Goal: Task Accomplishment & Management: Manage account settings

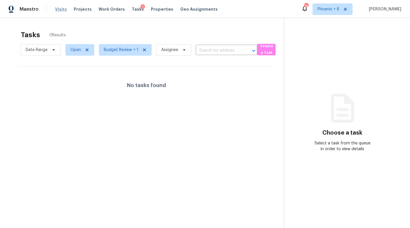
click at [58, 8] on span "Visits" at bounding box center [61, 9] width 12 height 6
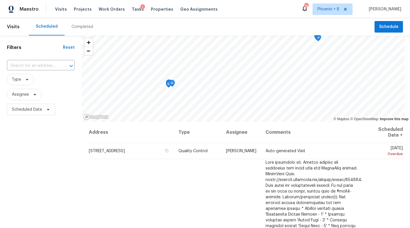
click at [82, 27] on div "Completed" at bounding box center [83, 27] width 22 height 6
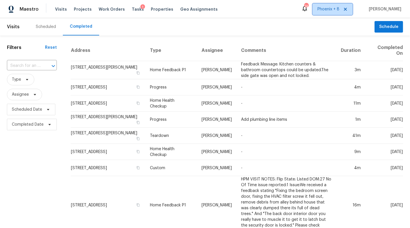
click at [340, 10] on span "Phoenix + 8" at bounding box center [329, 9] width 22 height 6
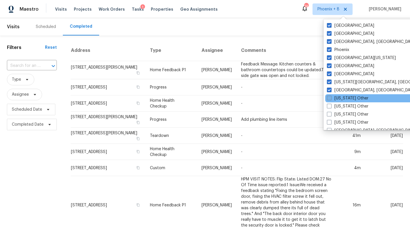
click at [341, 99] on label "[US_STATE] Other" at bounding box center [348, 99] width 42 height 6
click at [331, 99] on input "[US_STATE] Other" at bounding box center [329, 98] width 4 height 4
checkbox input "true"
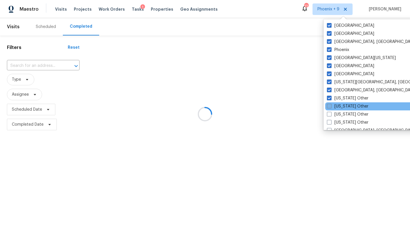
click at [341, 106] on label "[US_STATE] Other" at bounding box center [348, 107] width 42 height 6
click at [331, 106] on input "[US_STATE] Other" at bounding box center [329, 106] width 4 height 4
checkbox input "true"
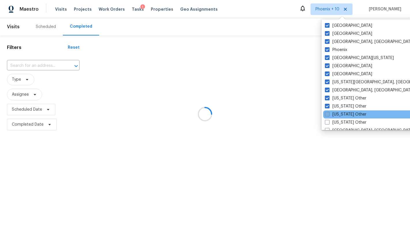
click at [341, 113] on label "[US_STATE] Other" at bounding box center [346, 115] width 42 height 6
click at [329, 113] on input "[US_STATE] Other" at bounding box center [327, 114] width 4 height 4
checkbox input "true"
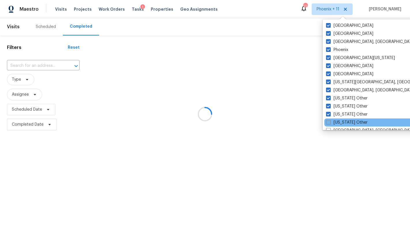
click at [341, 120] on label "[US_STATE] Other" at bounding box center [347, 123] width 42 height 6
click at [330, 120] on input "[US_STATE] Other" at bounding box center [328, 122] width 4 height 4
checkbox input "true"
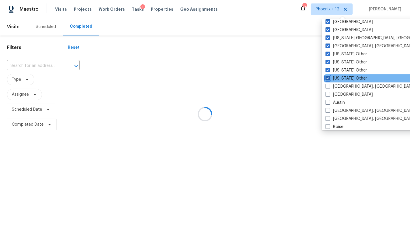
scroll to position [47, 0]
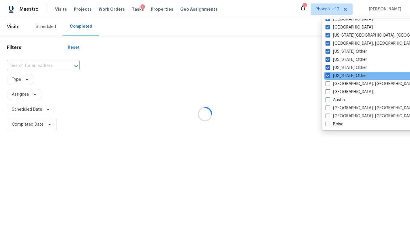
click at [342, 79] on div "[US_STATE] Other" at bounding box center [382, 76] width 116 height 8
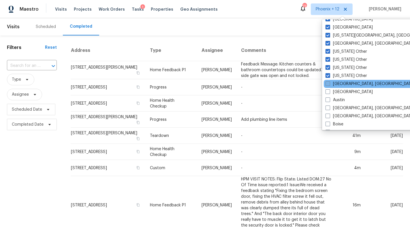
click at [342, 86] on label "[GEOGRAPHIC_DATA], [GEOGRAPHIC_DATA]" at bounding box center [370, 84] width 89 height 6
click at [330, 85] on input "[GEOGRAPHIC_DATA], [GEOGRAPHIC_DATA]" at bounding box center [328, 83] width 4 height 4
checkbox input "true"
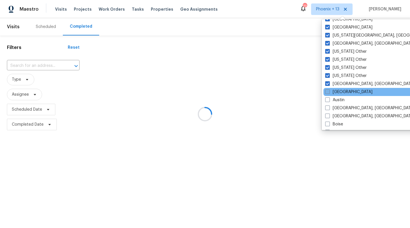
click at [341, 90] on label "[GEOGRAPHIC_DATA]" at bounding box center [349, 92] width 47 height 6
click at [329, 90] on input "[GEOGRAPHIC_DATA]" at bounding box center [328, 91] width 4 height 4
checkbox input "true"
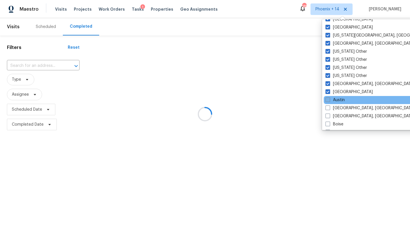
click at [340, 100] on label "Austin" at bounding box center [335, 100] width 19 height 6
click at [330, 100] on input "Austin" at bounding box center [328, 99] width 4 height 4
checkbox input "true"
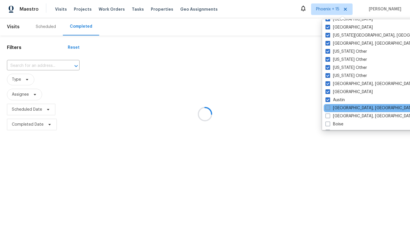
click at [340, 106] on label "[GEOGRAPHIC_DATA], [GEOGRAPHIC_DATA]" at bounding box center [370, 108] width 89 height 6
click at [330, 106] on input "[GEOGRAPHIC_DATA], [GEOGRAPHIC_DATA]" at bounding box center [328, 107] width 4 height 4
checkbox input "true"
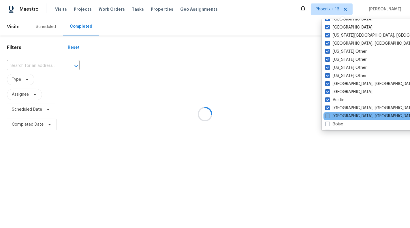
click at [340, 116] on label "[GEOGRAPHIC_DATA], [GEOGRAPHIC_DATA]" at bounding box center [370, 116] width 89 height 6
click at [329, 116] on input "[GEOGRAPHIC_DATA], [GEOGRAPHIC_DATA]" at bounding box center [328, 115] width 4 height 4
checkbox input "true"
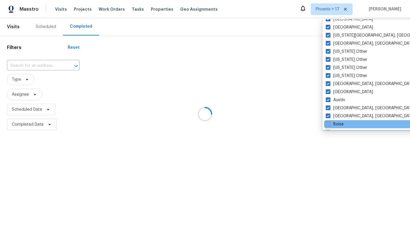
click at [339, 124] on label "Boise" at bounding box center [335, 125] width 18 height 6
click at [330, 124] on input "Boise" at bounding box center [328, 124] width 4 height 4
checkbox input "true"
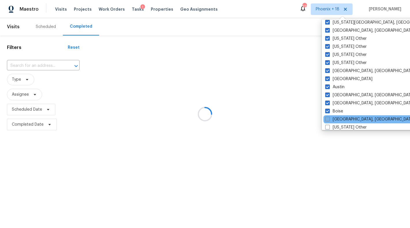
click at [339, 119] on label "[GEOGRAPHIC_DATA], [GEOGRAPHIC_DATA]" at bounding box center [370, 120] width 89 height 6
click at [329, 119] on input "[GEOGRAPHIC_DATA], [GEOGRAPHIC_DATA]" at bounding box center [328, 119] width 4 height 4
checkbox input "true"
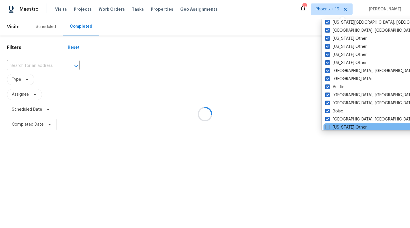
click at [340, 126] on label "[US_STATE] Other" at bounding box center [347, 128] width 42 height 6
click at [329, 126] on input "[US_STATE] Other" at bounding box center [328, 127] width 4 height 4
checkbox input "true"
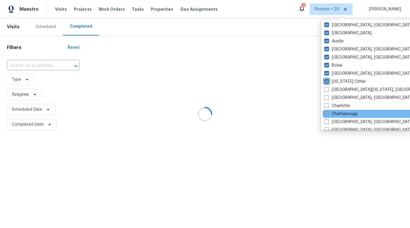
scroll to position [109, 0]
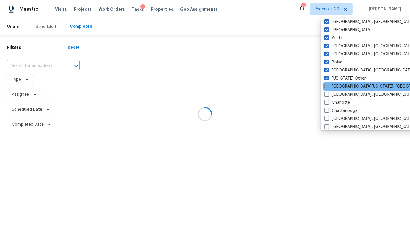
click at [337, 88] on label "[GEOGRAPHIC_DATA][US_STATE], [GEOGRAPHIC_DATA]" at bounding box center [380, 87] width 111 height 6
click at [328, 87] on input "[GEOGRAPHIC_DATA][US_STATE], [GEOGRAPHIC_DATA]" at bounding box center [327, 86] width 4 height 4
checkbox input "true"
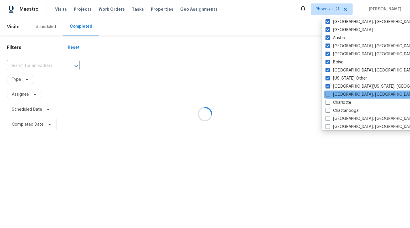
click at [337, 94] on label "[GEOGRAPHIC_DATA], [GEOGRAPHIC_DATA]" at bounding box center [370, 95] width 89 height 6
click at [330, 94] on input "[GEOGRAPHIC_DATA], [GEOGRAPHIC_DATA]" at bounding box center [328, 94] width 4 height 4
checkbox input "true"
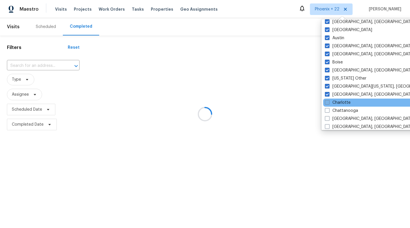
click at [337, 103] on label "Charlotte" at bounding box center [338, 103] width 26 height 6
click at [329, 103] on input "Charlotte" at bounding box center [327, 102] width 4 height 4
checkbox input "true"
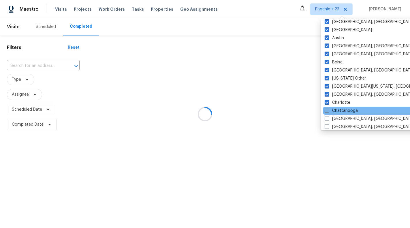
click at [337, 113] on label "Chattanooga" at bounding box center [341, 111] width 33 height 6
click at [329, 112] on input "Chattanooga" at bounding box center [327, 110] width 4 height 4
checkbox input "true"
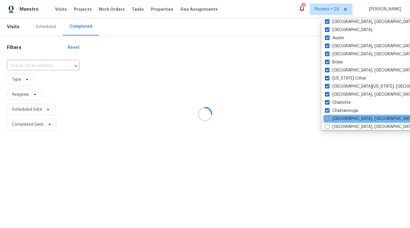
click at [337, 118] on label "[GEOGRAPHIC_DATA], [GEOGRAPHIC_DATA]" at bounding box center [369, 119] width 89 height 6
click at [329, 118] on input "[GEOGRAPHIC_DATA], [GEOGRAPHIC_DATA]" at bounding box center [327, 118] width 4 height 4
checkbox input "true"
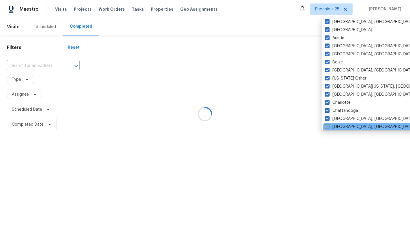
click at [337, 124] on label "[GEOGRAPHIC_DATA], [GEOGRAPHIC_DATA]" at bounding box center [369, 127] width 89 height 6
click at [329, 124] on input "[GEOGRAPHIC_DATA], [GEOGRAPHIC_DATA]" at bounding box center [327, 126] width 4 height 4
checkbox input "true"
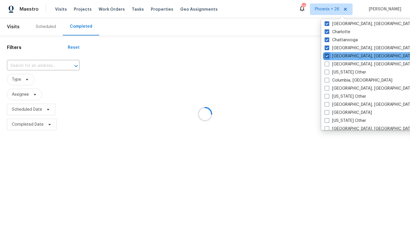
scroll to position [193, 0]
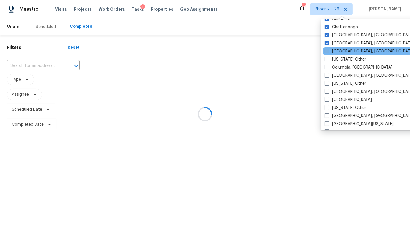
click at [339, 51] on label "[GEOGRAPHIC_DATA], [GEOGRAPHIC_DATA]" at bounding box center [369, 51] width 89 height 6
click at [329, 51] on input "[GEOGRAPHIC_DATA], [GEOGRAPHIC_DATA]" at bounding box center [327, 50] width 4 height 4
checkbox input "true"
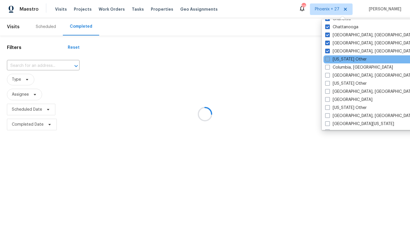
click at [339, 58] on label "[US_STATE] Other" at bounding box center [347, 60] width 42 height 6
click at [329, 58] on input "[US_STATE] Other" at bounding box center [328, 59] width 4 height 4
checkbox input "true"
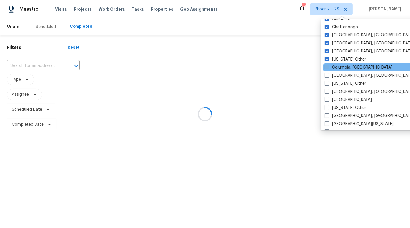
click at [339, 65] on label "Columbia, [GEOGRAPHIC_DATA]" at bounding box center [359, 68] width 68 height 6
click at [329, 65] on input "Columbia, [GEOGRAPHIC_DATA]" at bounding box center [327, 67] width 4 height 4
checkbox input "true"
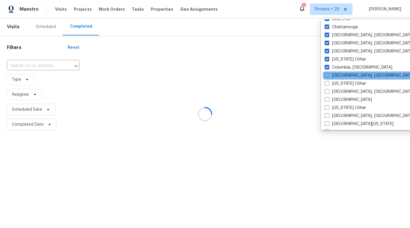
click at [339, 74] on label "[GEOGRAPHIC_DATA], [GEOGRAPHIC_DATA]" at bounding box center [369, 76] width 89 height 6
click at [329, 74] on input "[GEOGRAPHIC_DATA], [GEOGRAPHIC_DATA]" at bounding box center [327, 75] width 4 height 4
checkbox input "true"
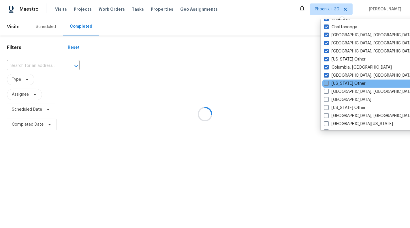
click at [338, 82] on label "[US_STATE] Other" at bounding box center [345, 84] width 42 height 6
click at [328, 82] on input "[US_STATE] Other" at bounding box center [326, 83] width 4 height 4
checkbox input "true"
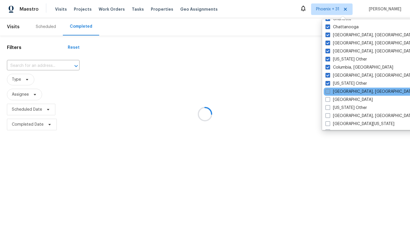
click at [338, 91] on label "[GEOGRAPHIC_DATA], [GEOGRAPHIC_DATA]" at bounding box center [370, 92] width 89 height 6
click at [330, 91] on input "[GEOGRAPHIC_DATA], [GEOGRAPHIC_DATA]" at bounding box center [328, 91] width 4 height 4
checkbox input "true"
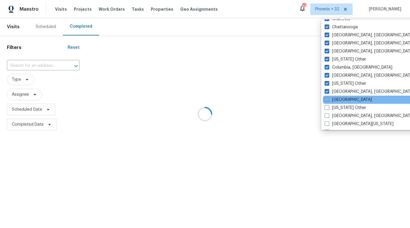
click at [338, 97] on label "[GEOGRAPHIC_DATA]" at bounding box center [348, 100] width 47 height 6
click at [329, 97] on input "[GEOGRAPHIC_DATA]" at bounding box center [327, 99] width 4 height 4
checkbox input "true"
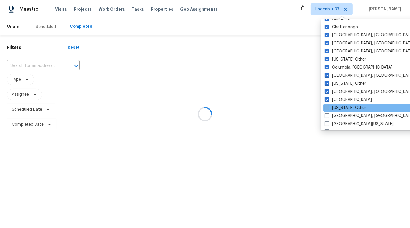
click at [338, 107] on label "[US_STATE] Other" at bounding box center [346, 108] width 42 height 6
click at [329, 107] on input "[US_STATE] Other" at bounding box center [327, 107] width 4 height 4
checkbox input "true"
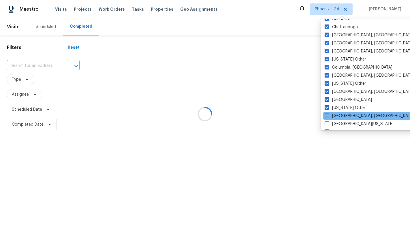
click at [338, 115] on label "[GEOGRAPHIC_DATA], [GEOGRAPHIC_DATA]" at bounding box center [369, 116] width 89 height 6
click at [329, 115] on input "[GEOGRAPHIC_DATA], [GEOGRAPHIC_DATA]" at bounding box center [327, 115] width 4 height 4
checkbox input "true"
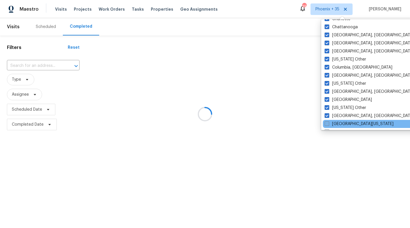
click at [338, 123] on label "[GEOGRAPHIC_DATA][US_STATE]" at bounding box center [359, 124] width 69 height 6
click at [329, 123] on input "[GEOGRAPHIC_DATA][US_STATE]" at bounding box center [327, 123] width 4 height 4
checkbox input "true"
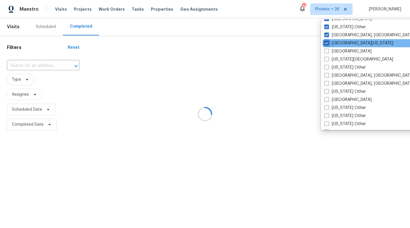
scroll to position [279, 0]
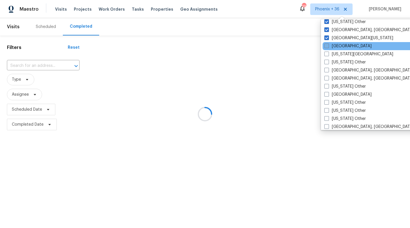
click at [339, 47] on label "[GEOGRAPHIC_DATA]" at bounding box center [348, 46] width 47 height 6
click at [328, 47] on input "[GEOGRAPHIC_DATA]" at bounding box center [327, 45] width 4 height 4
checkbox input "true"
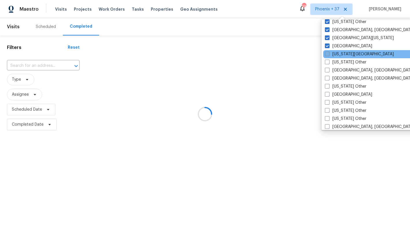
click at [339, 53] on label "[US_STATE][GEOGRAPHIC_DATA]" at bounding box center [359, 54] width 69 height 6
click at [329, 53] on input "[US_STATE][GEOGRAPHIC_DATA]" at bounding box center [327, 53] width 4 height 4
checkbox input "true"
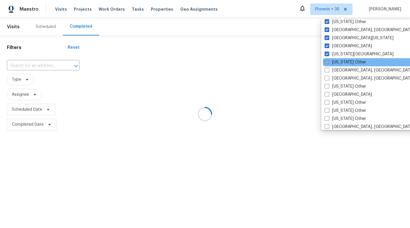
click at [339, 61] on label "[US_STATE] Other" at bounding box center [346, 62] width 42 height 6
click at [329, 61] on input "[US_STATE] Other" at bounding box center [327, 61] width 4 height 4
checkbox input "true"
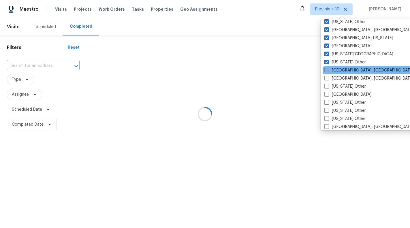
click at [339, 69] on label "[GEOGRAPHIC_DATA], [GEOGRAPHIC_DATA]" at bounding box center [369, 71] width 89 height 6
click at [328, 69] on input "[GEOGRAPHIC_DATA], [GEOGRAPHIC_DATA]" at bounding box center [327, 70] width 4 height 4
checkbox input "true"
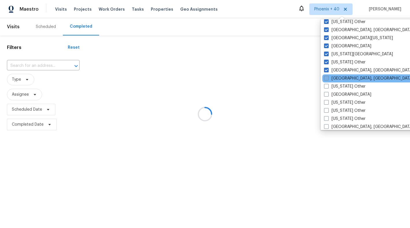
click at [339, 79] on label "[GEOGRAPHIC_DATA], [GEOGRAPHIC_DATA]" at bounding box center [368, 79] width 89 height 6
click at [328, 79] on input "[GEOGRAPHIC_DATA], [GEOGRAPHIC_DATA]" at bounding box center [326, 78] width 4 height 4
checkbox input "true"
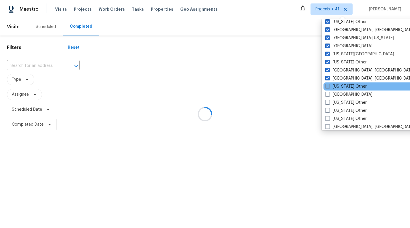
click at [339, 84] on label "[US_STATE] Other" at bounding box center [347, 87] width 42 height 6
click at [329, 84] on input "[US_STATE] Other" at bounding box center [328, 86] width 4 height 4
checkbox input "true"
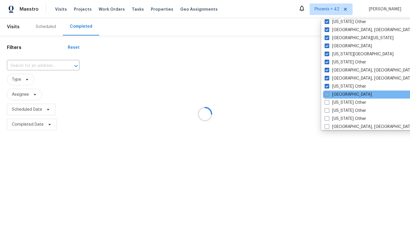
click at [339, 92] on label "[GEOGRAPHIC_DATA]" at bounding box center [348, 95] width 47 height 6
click at [329, 92] on input "[GEOGRAPHIC_DATA]" at bounding box center [327, 94] width 4 height 4
checkbox input "true"
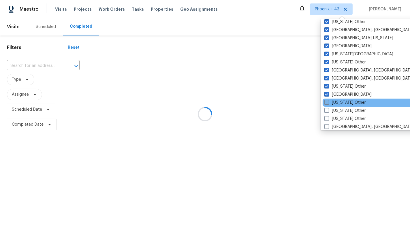
click at [339, 100] on label "[US_STATE] Other" at bounding box center [346, 103] width 42 height 6
click at [328, 100] on input "[US_STATE] Other" at bounding box center [327, 102] width 4 height 4
checkbox input "true"
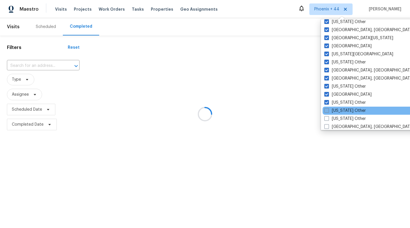
click at [339, 109] on label "[US_STATE] Other" at bounding box center [346, 111] width 42 height 6
click at [328, 109] on input "[US_STATE] Other" at bounding box center [327, 110] width 4 height 4
checkbox input "true"
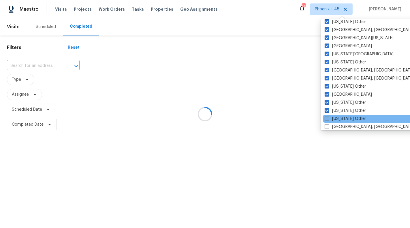
click at [339, 117] on label "[US_STATE] Other" at bounding box center [346, 119] width 42 height 6
click at [329, 117] on input "[US_STATE] Other" at bounding box center [327, 118] width 4 height 4
checkbox input "true"
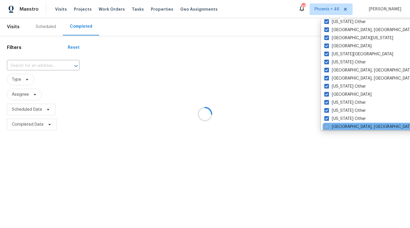
click at [339, 124] on label "[GEOGRAPHIC_DATA], [GEOGRAPHIC_DATA]" at bounding box center [369, 127] width 89 height 6
click at [328, 124] on input "[GEOGRAPHIC_DATA], [GEOGRAPHIC_DATA]" at bounding box center [327, 126] width 4 height 4
checkbox input "true"
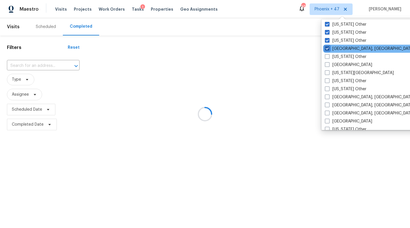
scroll to position [364, 0]
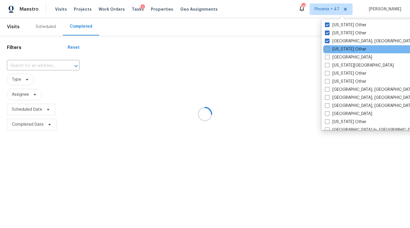
click at [346, 51] on label "[US_STATE] Other" at bounding box center [346, 49] width 42 height 6
click at [329, 50] on input "[US_STATE] Other" at bounding box center [327, 48] width 4 height 4
checkbox input "true"
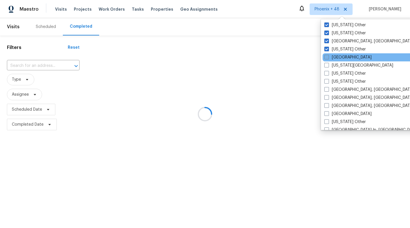
click at [345, 55] on label "[GEOGRAPHIC_DATA]" at bounding box center [348, 58] width 47 height 6
click at [328, 55] on input "[GEOGRAPHIC_DATA]" at bounding box center [327, 57] width 4 height 4
checkbox input "true"
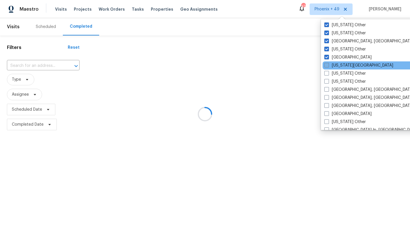
click at [344, 67] on label "[US_STATE][GEOGRAPHIC_DATA]" at bounding box center [359, 66] width 69 height 6
click at [328, 66] on input "[US_STATE][GEOGRAPHIC_DATA]" at bounding box center [327, 65] width 4 height 4
checkbox input "true"
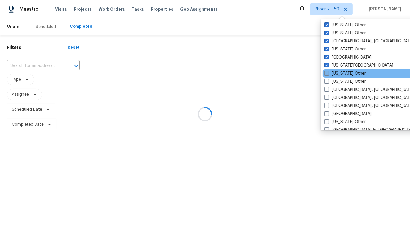
click at [344, 73] on label "[US_STATE] Other" at bounding box center [346, 74] width 42 height 6
click at [328, 73] on input "[US_STATE] Other" at bounding box center [327, 73] width 4 height 4
checkbox input "true"
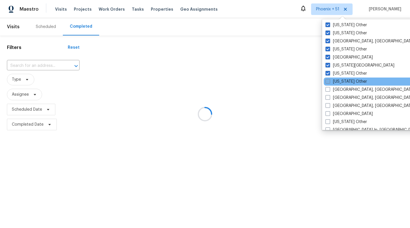
click at [343, 79] on label "[US_STATE] Other" at bounding box center [347, 82] width 42 height 6
click at [330, 79] on input "[US_STATE] Other" at bounding box center [328, 81] width 4 height 4
checkbox input "true"
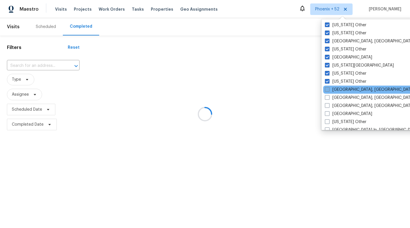
click at [343, 89] on label "[GEOGRAPHIC_DATA], [GEOGRAPHIC_DATA]" at bounding box center [369, 90] width 89 height 6
click at [329, 89] on input "[GEOGRAPHIC_DATA], [GEOGRAPHIC_DATA]" at bounding box center [327, 89] width 4 height 4
checkbox input "true"
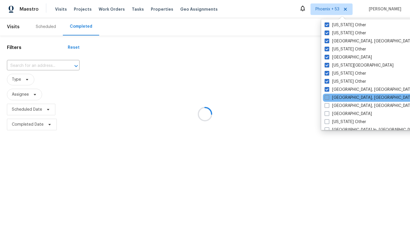
click at [343, 95] on label "[GEOGRAPHIC_DATA], [GEOGRAPHIC_DATA]" at bounding box center [369, 98] width 89 height 6
click at [329, 95] on input "[GEOGRAPHIC_DATA], [GEOGRAPHIC_DATA]" at bounding box center [327, 97] width 4 height 4
checkbox input "true"
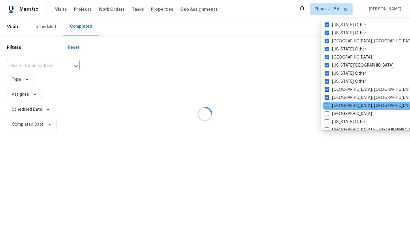
click at [343, 103] on label "[GEOGRAPHIC_DATA], [GEOGRAPHIC_DATA]" at bounding box center [369, 106] width 89 height 6
click at [329, 103] on input "[GEOGRAPHIC_DATA], [GEOGRAPHIC_DATA]" at bounding box center [327, 105] width 4 height 4
checkbox input "true"
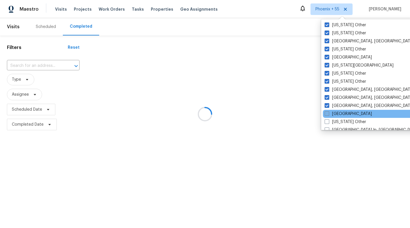
click at [343, 112] on label "[GEOGRAPHIC_DATA]" at bounding box center [348, 114] width 47 height 6
click at [329, 112] on input "[GEOGRAPHIC_DATA]" at bounding box center [327, 113] width 4 height 4
checkbox input "true"
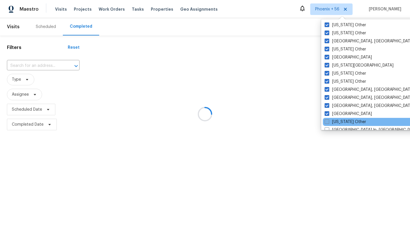
click at [343, 119] on label "[US_STATE] Other" at bounding box center [346, 122] width 42 height 6
click at [329, 119] on input "[US_STATE] Other" at bounding box center [327, 121] width 4 height 4
checkbox input "true"
click at [343, 125] on div "[US_STATE] Other" at bounding box center [382, 122] width 116 height 8
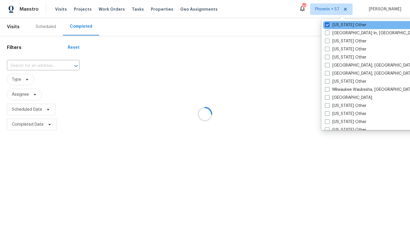
scroll to position [871, 0]
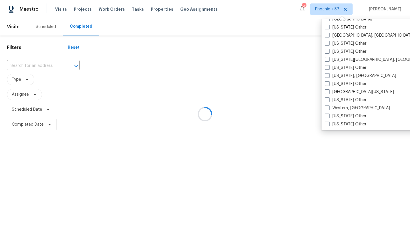
click at [343, 125] on label "[US_STATE] Other" at bounding box center [346, 125] width 42 height 6
click at [329, 125] on input "[US_STATE] Other" at bounding box center [327, 124] width 4 height 4
checkbox input "true"
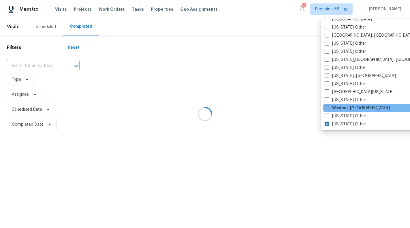
click at [342, 110] on label "Western, [GEOGRAPHIC_DATA]" at bounding box center [357, 108] width 65 height 6
click at [329, 109] on input "Western, [GEOGRAPHIC_DATA]" at bounding box center [327, 107] width 4 height 4
checkbox input "true"
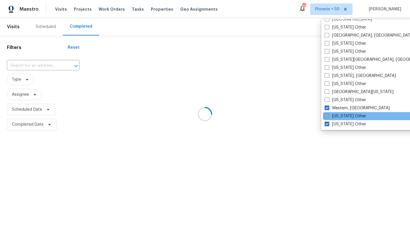
click at [342, 115] on label "[US_STATE] Other" at bounding box center [346, 116] width 42 height 6
click at [329, 115] on input "[US_STATE] Other" at bounding box center [327, 115] width 4 height 4
checkbox input "true"
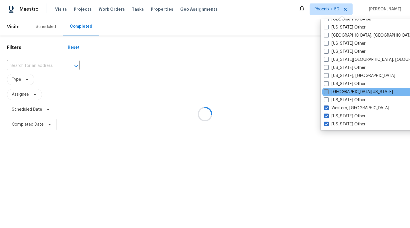
click at [341, 94] on label "[GEOGRAPHIC_DATA][US_STATE]" at bounding box center [358, 92] width 69 height 6
click at [328, 93] on input "[GEOGRAPHIC_DATA][US_STATE]" at bounding box center [326, 91] width 4 height 4
checkbox input "true"
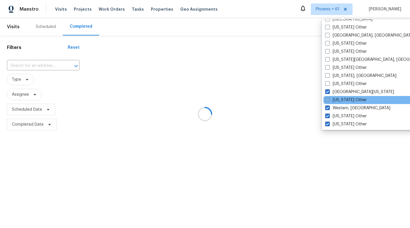
click at [341, 98] on label "[US_STATE] Other" at bounding box center [347, 100] width 42 height 6
click at [329, 98] on input "[US_STATE] Other" at bounding box center [328, 99] width 4 height 4
checkbox input "true"
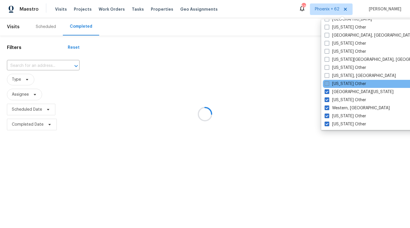
click at [340, 83] on label "[US_STATE] Other" at bounding box center [346, 84] width 42 height 6
click at [329, 83] on input "[US_STATE] Other" at bounding box center [327, 83] width 4 height 4
checkbox input "true"
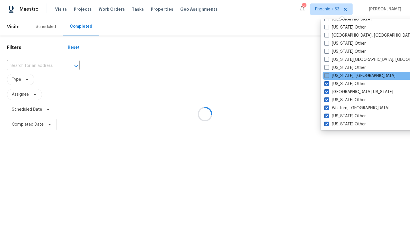
click at [339, 75] on label "[US_STATE], [GEOGRAPHIC_DATA]" at bounding box center [360, 76] width 71 height 6
click at [328, 75] on input "[US_STATE], [GEOGRAPHIC_DATA]" at bounding box center [327, 75] width 4 height 4
checkbox input "true"
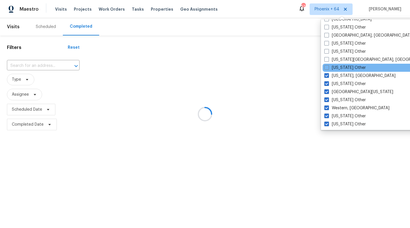
click at [339, 64] on div "[US_STATE] Other" at bounding box center [381, 68] width 116 height 8
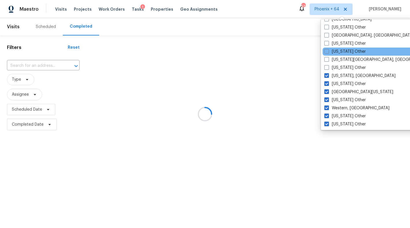
click at [341, 54] on div "[US_STATE] Other" at bounding box center [381, 52] width 116 height 8
click at [338, 51] on label "[US_STATE] Other" at bounding box center [346, 52] width 42 height 6
click at [328, 51] on input "[US_STATE] Other" at bounding box center [327, 51] width 4 height 4
checkbox input "true"
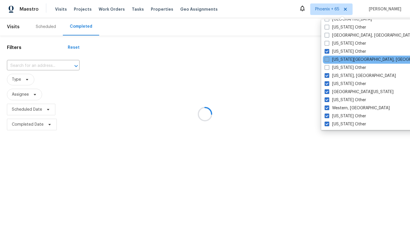
click at [338, 58] on label "[US_STATE][GEOGRAPHIC_DATA], [GEOGRAPHIC_DATA]" at bounding box center [380, 60] width 111 height 6
click at [329, 58] on input "[US_STATE][GEOGRAPHIC_DATA], [GEOGRAPHIC_DATA]" at bounding box center [327, 59] width 4 height 4
checkbox input "true"
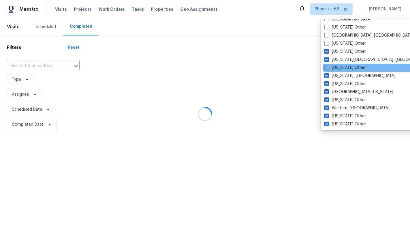
click at [338, 66] on label "[US_STATE] Other" at bounding box center [346, 68] width 42 height 6
click at [328, 66] on input "[US_STATE] Other" at bounding box center [327, 67] width 4 height 4
checkbox input "true"
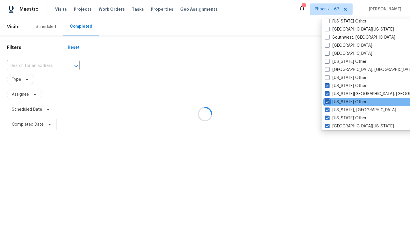
scroll to position [834, 0]
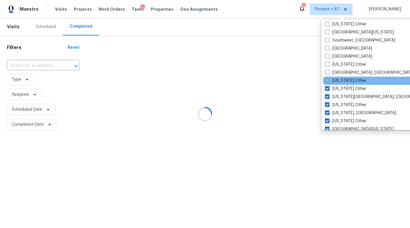
click at [339, 77] on div "[US_STATE] Other" at bounding box center [382, 81] width 116 height 8
click at [339, 78] on label "[US_STATE] Other" at bounding box center [346, 81] width 42 height 6
click at [329, 78] on input "[US_STATE] Other" at bounding box center [327, 80] width 4 height 4
checkbox input "true"
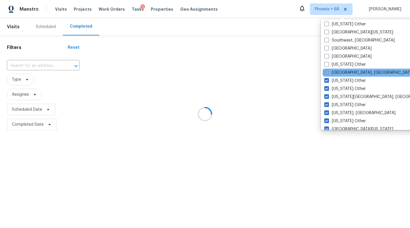
click at [338, 73] on label "[GEOGRAPHIC_DATA], [GEOGRAPHIC_DATA]" at bounding box center [369, 73] width 89 height 6
click at [328, 73] on input "[GEOGRAPHIC_DATA], [GEOGRAPHIC_DATA]" at bounding box center [327, 72] width 4 height 4
checkbox input "true"
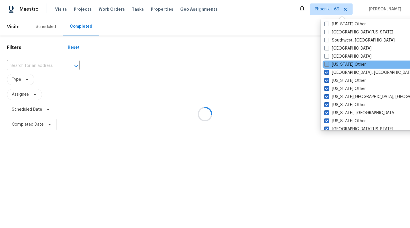
click at [338, 64] on label "[US_STATE] Other" at bounding box center [346, 65] width 42 height 6
click at [328, 64] on input "[US_STATE] Other" at bounding box center [327, 64] width 4 height 4
checkbox input "true"
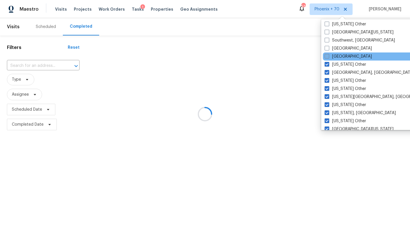
click at [337, 56] on label "[GEOGRAPHIC_DATA]" at bounding box center [348, 57] width 47 height 6
click at [329, 56] on input "[GEOGRAPHIC_DATA]" at bounding box center [327, 56] width 4 height 4
checkbox input "true"
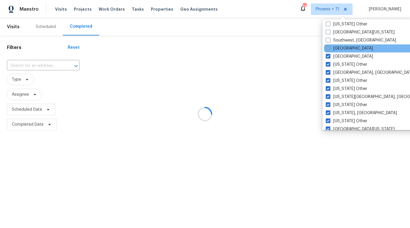
click at [339, 47] on label "[GEOGRAPHIC_DATA]" at bounding box center [349, 49] width 47 height 6
click at [330, 47] on input "[GEOGRAPHIC_DATA]" at bounding box center [328, 48] width 4 height 4
checkbox input "true"
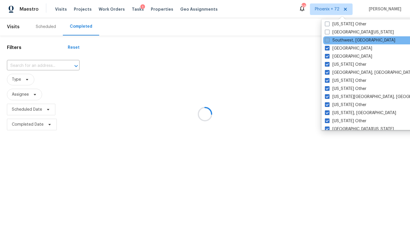
click at [340, 40] on label "Southwest, [GEOGRAPHIC_DATA]" at bounding box center [360, 41] width 70 height 6
click at [329, 40] on input "Southwest, [GEOGRAPHIC_DATA]" at bounding box center [327, 40] width 4 height 4
checkbox input "true"
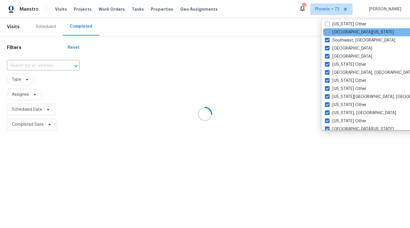
click at [340, 33] on label "[GEOGRAPHIC_DATA][US_STATE]" at bounding box center [359, 32] width 69 height 6
click at [329, 33] on input "[GEOGRAPHIC_DATA][US_STATE]" at bounding box center [327, 31] width 4 height 4
checkbox input "true"
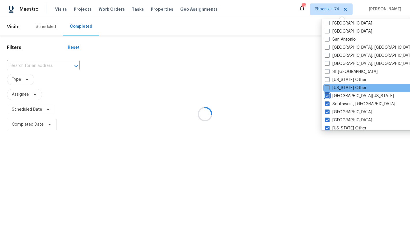
scroll to position [767, 0]
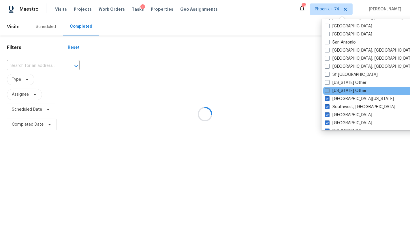
click at [340, 89] on label "[US_STATE] Other" at bounding box center [346, 91] width 42 height 6
click at [329, 89] on input "[US_STATE] Other" at bounding box center [327, 90] width 4 height 4
checkbox input "true"
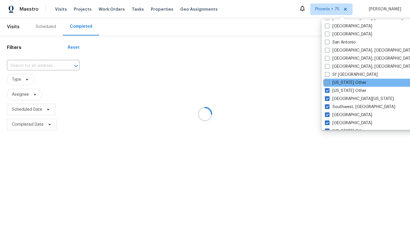
click at [339, 83] on label "[US_STATE] Other" at bounding box center [346, 83] width 42 height 6
click at [329, 83] on input "[US_STATE] Other" at bounding box center [327, 82] width 4 height 4
checkbox input "true"
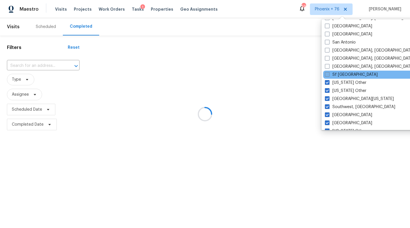
click at [340, 74] on label "Sf [GEOGRAPHIC_DATA]" at bounding box center [351, 75] width 53 height 6
click at [329, 74] on input "Sf [GEOGRAPHIC_DATA]" at bounding box center [327, 74] width 4 height 4
checkbox input "true"
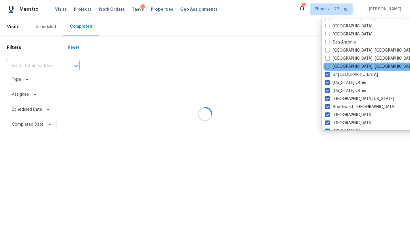
click at [340, 66] on label "[GEOGRAPHIC_DATA], [GEOGRAPHIC_DATA]" at bounding box center [370, 67] width 89 height 6
click at [329, 66] on input "[GEOGRAPHIC_DATA], [GEOGRAPHIC_DATA]" at bounding box center [328, 66] width 4 height 4
checkbox input "true"
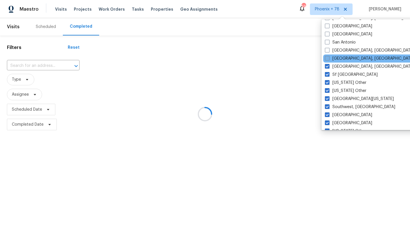
click at [340, 57] on label "[GEOGRAPHIC_DATA], [GEOGRAPHIC_DATA]" at bounding box center [369, 59] width 89 height 6
click at [329, 57] on input "[GEOGRAPHIC_DATA], [GEOGRAPHIC_DATA]" at bounding box center [327, 58] width 4 height 4
checkbox input "true"
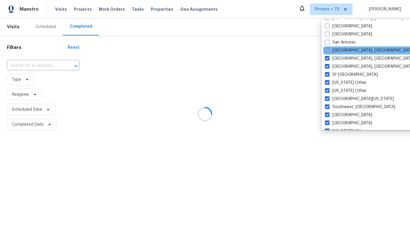
click at [340, 48] on label "[GEOGRAPHIC_DATA], [GEOGRAPHIC_DATA]" at bounding box center [369, 51] width 89 height 6
click at [329, 48] on input "[GEOGRAPHIC_DATA], [GEOGRAPHIC_DATA]" at bounding box center [327, 50] width 4 height 4
checkbox input "true"
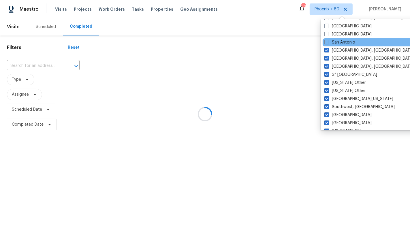
click at [340, 39] on div "San Antonio" at bounding box center [381, 42] width 116 height 8
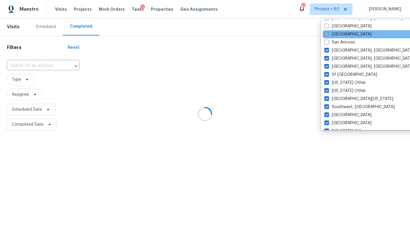
click at [341, 35] on label "[GEOGRAPHIC_DATA]" at bounding box center [348, 34] width 47 height 6
click at [328, 35] on input "[GEOGRAPHIC_DATA]" at bounding box center [327, 33] width 4 height 4
checkbox input "true"
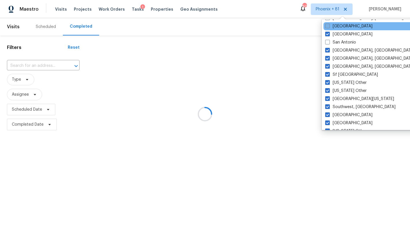
click at [341, 26] on label "[GEOGRAPHIC_DATA]" at bounding box center [349, 26] width 47 height 6
click at [329, 26] on input "[GEOGRAPHIC_DATA]" at bounding box center [328, 25] width 4 height 4
checkbox input "true"
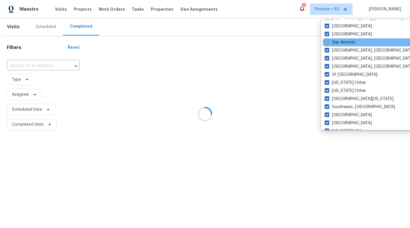
click at [341, 40] on label "San Antonio" at bounding box center [340, 43] width 31 height 6
click at [329, 40] on input "San Antonio" at bounding box center [327, 42] width 4 height 4
checkbox input "true"
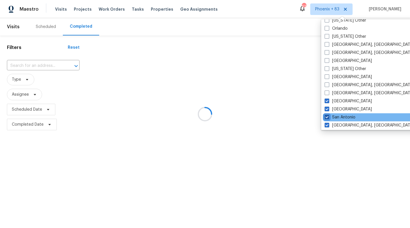
scroll to position [688, 0]
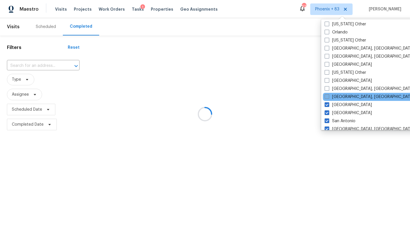
click at [340, 96] on label "[GEOGRAPHIC_DATA], [GEOGRAPHIC_DATA]" at bounding box center [369, 97] width 89 height 6
click at [329, 96] on input "[GEOGRAPHIC_DATA], [GEOGRAPHIC_DATA]" at bounding box center [327, 96] width 4 height 4
checkbox input "true"
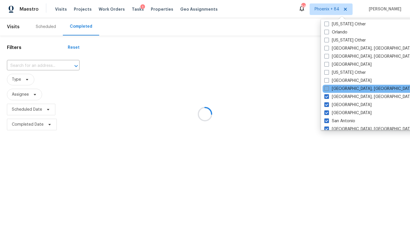
click at [340, 91] on label "[GEOGRAPHIC_DATA], [GEOGRAPHIC_DATA]" at bounding box center [369, 89] width 89 height 6
click at [328, 90] on input "[GEOGRAPHIC_DATA], [GEOGRAPHIC_DATA]" at bounding box center [327, 88] width 4 height 4
checkbox input "true"
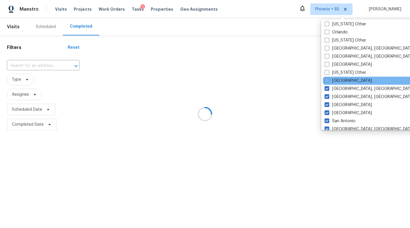
click at [340, 83] on div "[GEOGRAPHIC_DATA]" at bounding box center [381, 81] width 116 height 8
click at [340, 77] on div "[GEOGRAPHIC_DATA]" at bounding box center [381, 81] width 116 height 8
click at [338, 79] on label "[GEOGRAPHIC_DATA]" at bounding box center [348, 81] width 47 height 6
click at [329, 79] on input "[GEOGRAPHIC_DATA]" at bounding box center [327, 80] width 4 height 4
checkbox input "true"
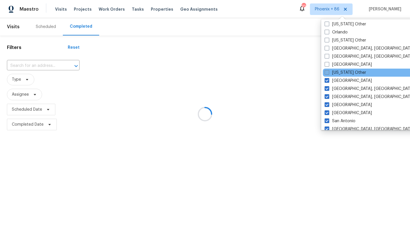
click at [340, 74] on label "[US_STATE] Other" at bounding box center [346, 73] width 42 height 6
click at [329, 74] on input "[US_STATE] Other" at bounding box center [327, 72] width 4 height 4
checkbox input "true"
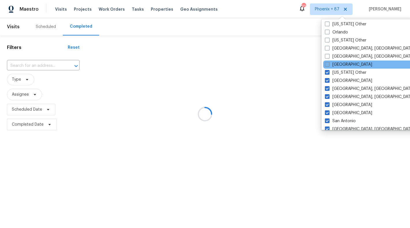
click at [339, 64] on label "[GEOGRAPHIC_DATA]" at bounding box center [348, 65] width 47 height 6
click at [329, 64] on input "[GEOGRAPHIC_DATA]" at bounding box center [327, 64] width 4 height 4
checkbox input "true"
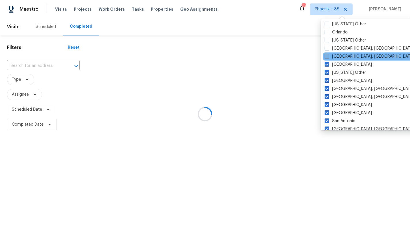
click at [340, 55] on label "[GEOGRAPHIC_DATA], [GEOGRAPHIC_DATA]" at bounding box center [369, 57] width 89 height 6
click at [329, 55] on input "[GEOGRAPHIC_DATA], [GEOGRAPHIC_DATA]" at bounding box center [327, 56] width 4 height 4
checkbox input "true"
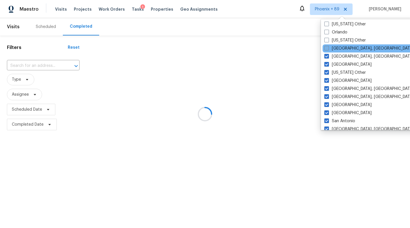
click at [340, 47] on label "[GEOGRAPHIC_DATA], [GEOGRAPHIC_DATA]" at bounding box center [369, 49] width 89 height 6
click at [328, 47] on input "[GEOGRAPHIC_DATA], [GEOGRAPHIC_DATA]" at bounding box center [327, 48] width 4 height 4
checkbox input "true"
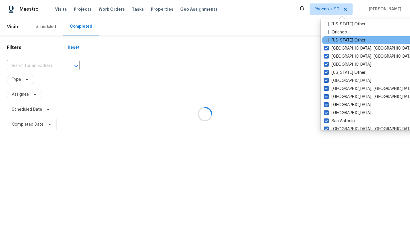
click at [339, 40] on label "[US_STATE] Other" at bounding box center [345, 41] width 42 height 6
click at [328, 40] on input "[US_STATE] Other" at bounding box center [326, 40] width 4 height 4
checkbox input "true"
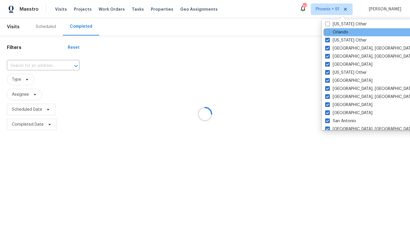
click at [339, 33] on label "Orlando" at bounding box center [337, 32] width 23 height 6
click at [329, 33] on input "Orlando" at bounding box center [328, 31] width 4 height 4
checkbox input "true"
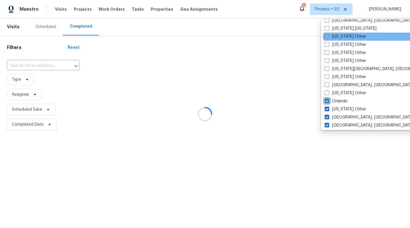
scroll to position [618, 0]
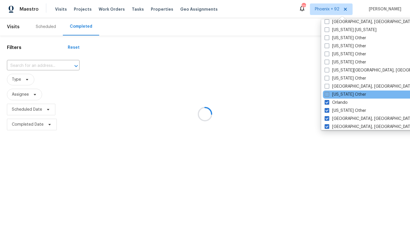
click at [337, 92] on label "[US_STATE] Other" at bounding box center [346, 95] width 42 height 6
click at [329, 92] on input "[US_STATE] Other" at bounding box center [327, 94] width 4 height 4
checkbox input "true"
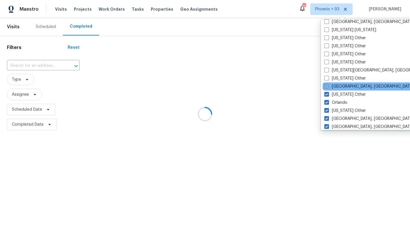
click at [337, 87] on label "[GEOGRAPHIC_DATA], [GEOGRAPHIC_DATA]" at bounding box center [369, 87] width 89 height 6
click at [328, 87] on input "[GEOGRAPHIC_DATA], [GEOGRAPHIC_DATA]" at bounding box center [327, 86] width 4 height 4
checkbox input "true"
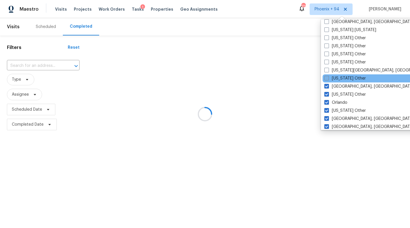
click at [338, 79] on label "[US_STATE] Other" at bounding box center [346, 79] width 42 height 6
click at [328, 79] on input "[US_STATE] Other" at bounding box center [327, 78] width 4 height 4
checkbox input "true"
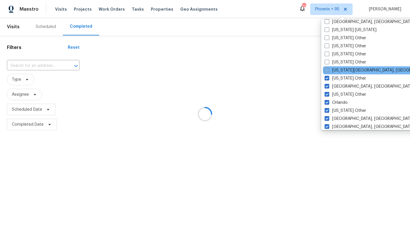
click at [338, 70] on label "[US_STATE][GEOGRAPHIC_DATA], [GEOGRAPHIC_DATA]" at bounding box center [380, 71] width 111 height 6
click at [329, 70] on input "[US_STATE][GEOGRAPHIC_DATA], [GEOGRAPHIC_DATA]" at bounding box center [327, 70] width 4 height 4
checkbox input "true"
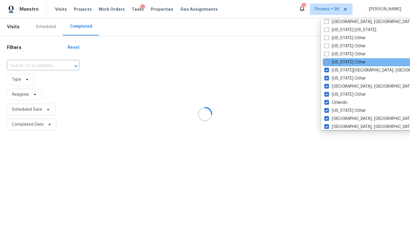
click at [338, 62] on label "[US_STATE] Other" at bounding box center [346, 62] width 42 height 6
click at [328, 62] on input "[US_STATE] Other" at bounding box center [327, 61] width 4 height 4
checkbox input "true"
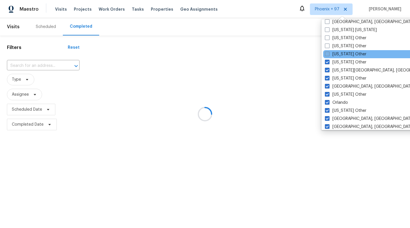
click at [339, 53] on label "[US_STATE] Other" at bounding box center [346, 54] width 42 height 6
click at [329, 53] on input "[US_STATE] Other" at bounding box center [327, 53] width 4 height 4
checkbox input "true"
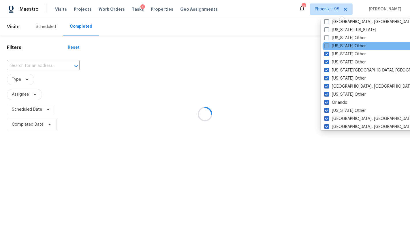
click at [339, 46] on label "[US_STATE] Other" at bounding box center [346, 46] width 42 height 6
click at [328, 46] on input "[US_STATE] Other" at bounding box center [327, 45] width 4 height 4
checkbox input "true"
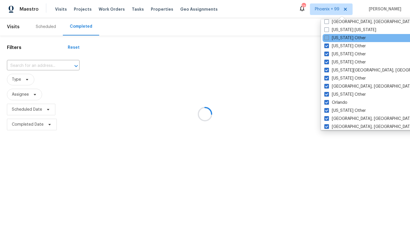
click at [339, 39] on label "[US_STATE] Other" at bounding box center [346, 38] width 42 height 6
click at [328, 39] on input "[US_STATE] Other" at bounding box center [327, 37] width 4 height 4
checkbox input "true"
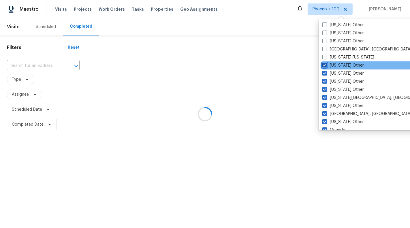
scroll to position [575, 0]
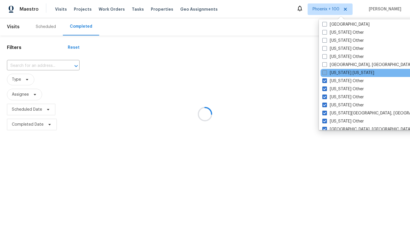
click at [339, 72] on label "[US_STATE] [US_STATE]" at bounding box center [349, 73] width 52 height 6
click at [326, 72] on input "[US_STATE] [US_STATE]" at bounding box center [325, 72] width 4 height 4
checkbox input "true"
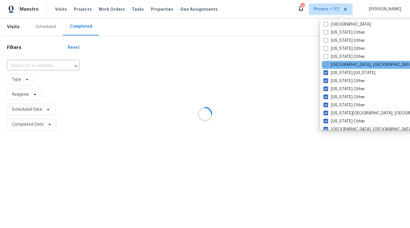
click at [339, 64] on label "[GEOGRAPHIC_DATA], [GEOGRAPHIC_DATA]" at bounding box center [368, 65] width 89 height 6
click at [328, 64] on input "[GEOGRAPHIC_DATA], [GEOGRAPHIC_DATA]" at bounding box center [326, 64] width 4 height 4
checkbox input "true"
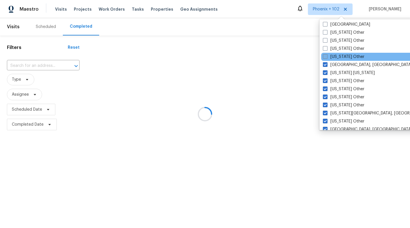
click at [340, 57] on label "[US_STATE] Other" at bounding box center [344, 57] width 42 height 6
click at [327, 57] on input "[US_STATE] Other" at bounding box center [325, 56] width 4 height 4
checkbox input "true"
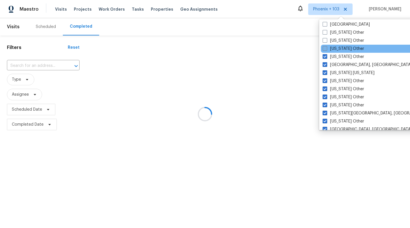
click at [340, 51] on label "[US_STATE] Other" at bounding box center [344, 49] width 42 height 6
click at [327, 50] on input "[US_STATE] Other" at bounding box center [325, 48] width 4 height 4
checkbox input "true"
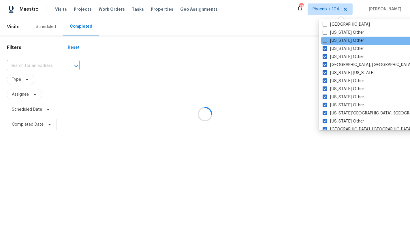
click at [340, 42] on label "[US_STATE] Other" at bounding box center [344, 41] width 42 height 6
click at [327, 42] on input "[US_STATE] Other" at bounding box center [325, 40] width 4 height 4
checkbox input "true"
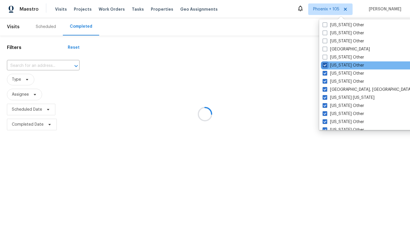
scroll to position [522, 0]
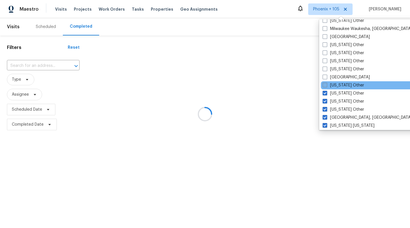
click at [339, 83] on label "[US_STATE] Other" at bounding box center [344, 86] width 42 height 6
click at [327, 83] on input "[US_STATE] Other" at bounding box center [325, 85] width 4 height 4
checkbox input "true"
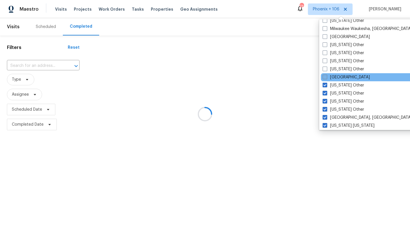
click at [339, 78] on label "[GEOGRAPHIC_DATA]" at bounding box center [346, 77] width 47 height 6
click at [327, 78] on input "[GEOGRAPHIC_DATA]" at bounding box center [325, 76] width 4 height 4
checkbox input "true"
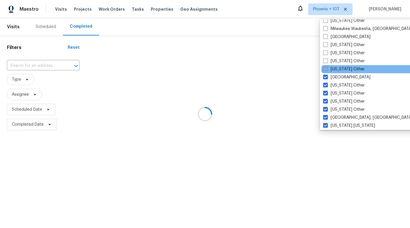
click at [339, 70] on label "[US_STATE] Other" at bounding box center [345, 69] width 42 height 6
click at [327, 70] on input "[US_STATE] Other" at bounding box center [326, 68] width 4 height 4
checkbox input "true"
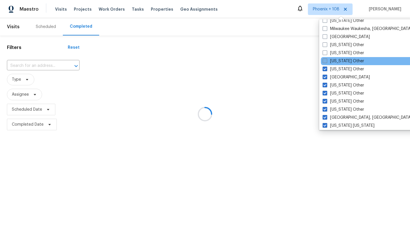
click at [341, 61] on label "[US_STATE] Other" at bounding box center [344, 61] width 42 height 6
click at [327, 61] on input "[US_STATE] Other" at bounding box center [325, 60] width 4 height 4
checkbox input "true"
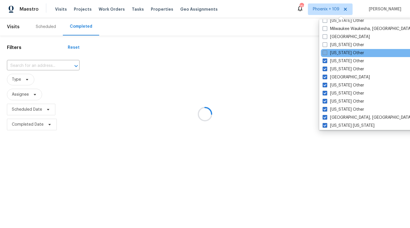
click at [341, 55] on label "[US_STATE] Other" at bounding box center [344, 53] width 42 height 6
click at [327, 54] on input "[US_STATE] Other" at bounding box center [325, 52] width 4 height 4
checkbox input "true"
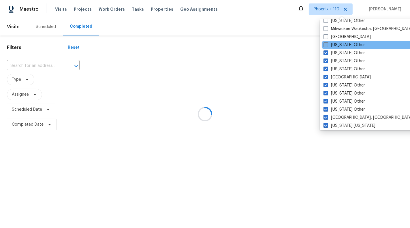
click at [341, 46] on label "[US_STATE] Other" at bounding box center [345, 45] width 42 height 6
click at [328, 46] on input "[US_STATE] Other" at bounding box center [326, 44] width 4 height 4
checkbox input "true"
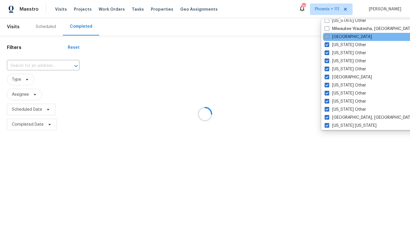
click at [341, 38] on label "[GEOGRAPHIC_DATA]" at bounding box center [348, 37] width 47 height 6
click at [329, 38] on input "[GEOGRAPHIC_DATA]" at bounding box center [327, 36] width 4 height 4
checkbox input "true"
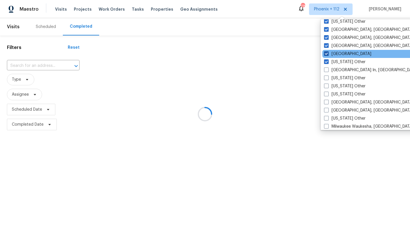
scroll to position [416, 0]
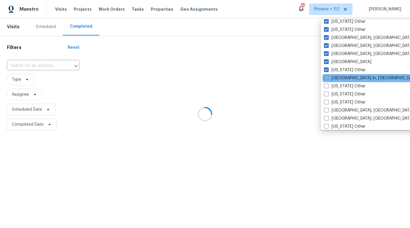
click at [340, 75] on label "[GEOGRAPHIC_DATA] In, [GEOGRAPHIC_DATA]" at bounding box center [371, 78] width 94 height 6
click at [328, 75] on input "[GEOGRAPHIC_DATA] In, [GEOGRAPHIC_DATA]" at bounding box center [326, 77] width 4 height 4
checkbox input "true"
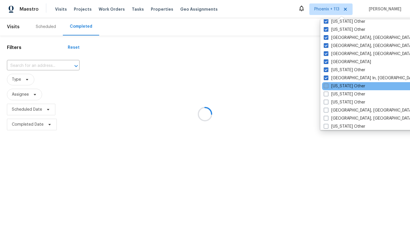
click at [339, 87] on label "[US_STATE] Other" at bounding box center [345, 86] width 42 height 6
click at [328, 87] on input "[US_STATE] Other" at bounding box center [326, 85] width 4 height 4
checkbox input "true"
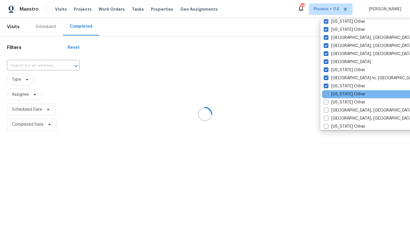
click at [339, 96] on label "[US_STATE] Other" at bounding box center [345, 95] width 42 height 6
click at [328, 95] on input "[US_STATE] Other" at bounding box center [326, 94] width 4 height 4
checkbox input "true"
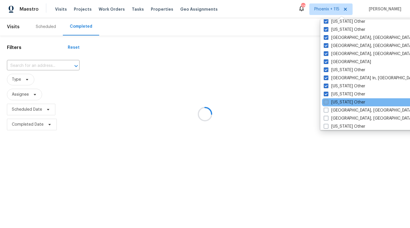
click at [339, 102] on label "[US_STATE] Other" at bounding box center [345, 103] width 42 height 6
click at [328, 102] on input "[US_STATE] Other" at bounding box center [326, 102] width 4 height 4
checkbox input "true"
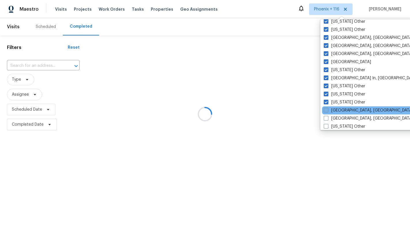
click at [339, 110] on label "[GEOGRAPHIC_DATA], [GEOGRAPHIC_DATA]" at bounding box center [368, 111] width 89 height 6
click at [328, 110] on input "[GEOGRAPHIC_DATA], [GEOGRAPHIC_DATA]" at bounding box center [326, 110] width 4 height 4
checkbox input "true"
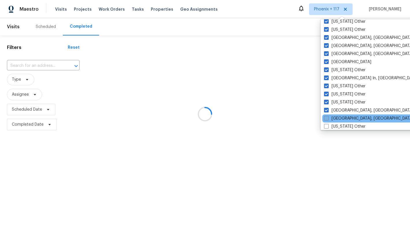
click at [339, 118] on label "[GEOGRAPHIC_DATA], [GEOGRAPHIC_DATA]" at bounding box center [368, 119] width 89 height 6
click at [328, 118] on input "[GEOGRAPHIC_DATA], [GEOGRAPHIC_DATA]" at bounding box center [326, 118] width 4 height 4
checkbox input "true"
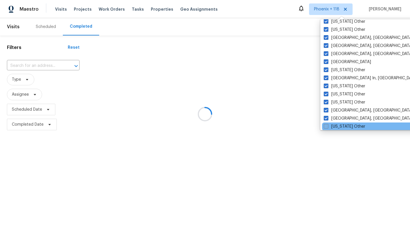
click at [339, 126] on label "[US_STATE] Other" at bounding box center [345, 127] width 42 height 6
click at [328, 126] on input "[US_STATE] Other" at bounding box center [326, 126] width 4 height 4
checkbox input "true"
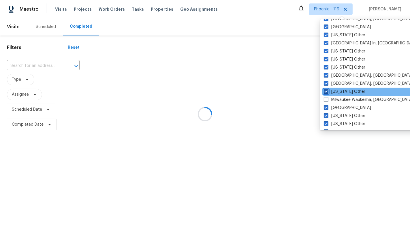
scroll to position [467, 0]
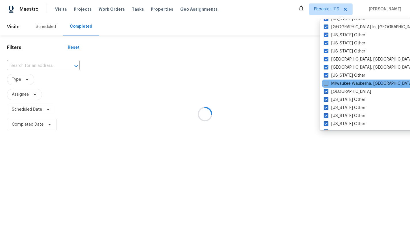
click at [338, 82] on label "Milwaukee Waukesha, [GEOGRAPHIC_DATA]" at bounding box center [368, 84] width 89 height 6
click at [328, 82] on input "Milwaukee Waukesha, [GEOGRAPHIC_DATA]" at bounding box center [326, 83] width 4 height 4
checkbox input "true"
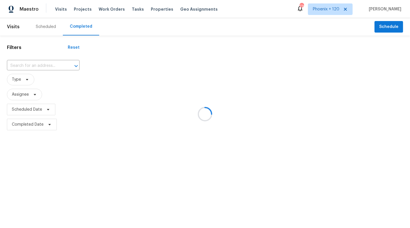
click at [43, 150] on div at bounding box center [205, 114] width 410 height 228
click at [47, 126] on div at bounding box center [205, 114] width 410 height 228
click at [46, 127] on div at bounding box center [205, 114] width 410 height 228
click at [45, 122] on div at bounding box center [205, 114] width 410 height 228
click at [47, 123] on div at bounding box center [205, 114] width 410 height 228
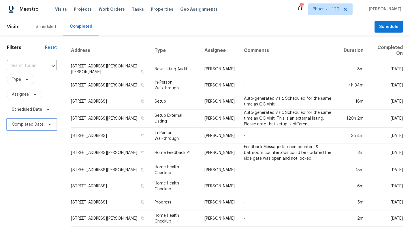
click at [47, 126] on icon at bounding box center [49, 124] width 5 height 5
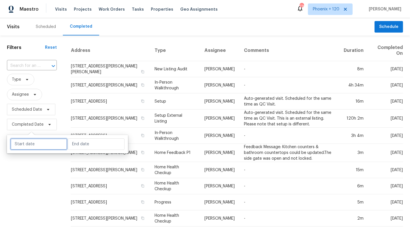
click at [33, 143] on input "text" at bounding box center [38, 145] width 57 height 12
select select "9"
select select "2025"
select select "10"
select select "2025"
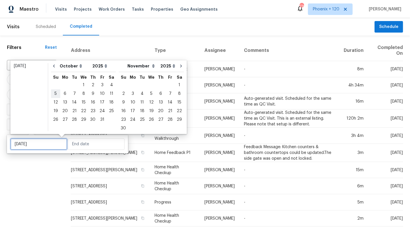
type input "[DATE]"
click at [53, 65] on icon "Go to previous month" at bounding box center [54, 66] width 5 height 5
select select "8"
select select "9"
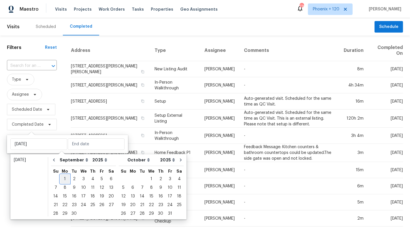
click at [64, 179] on div "1" at bounding box center [64, 179] width 9 height 8
type input "[DATE]"
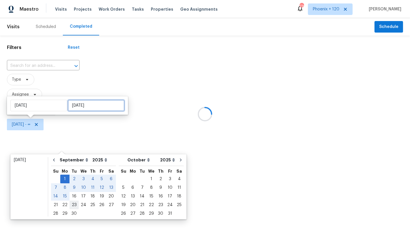
type input "[DATE]"
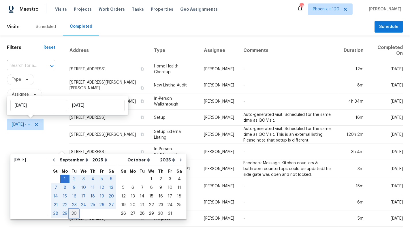
click at [72, 214] on div "30" at bounding box center [74, 214] width 9 height 8
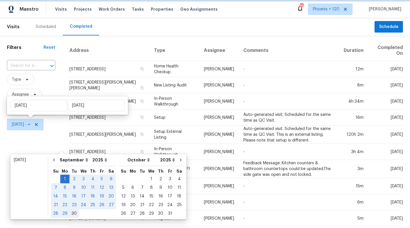
type input "[DATE]"
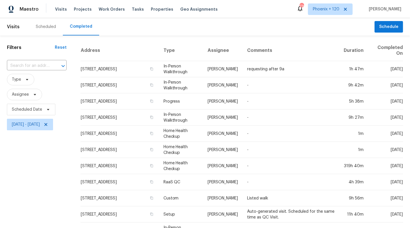
click at [35, 169] on div "Filters Reset ​ Type Assignee Scheduled Date [DATE] - [DATE]" at bounding box center [37, 218] width 74 height 364
click at [38, 66] on input "text" at bounding box center [29, 65] width 44 height 9
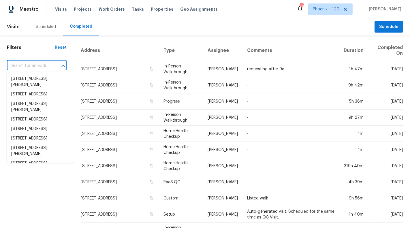
click at [38, 43] on div "Filters Reset ​ Type Assignee Scheduled Date [DATE] - [DATE]" at bounding box center [37, 218] width 74 height 364
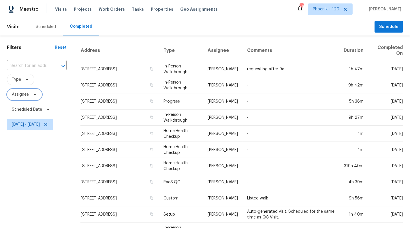
click at [36, 93] on icon at bounding box center [35, 94] width 5 height 5
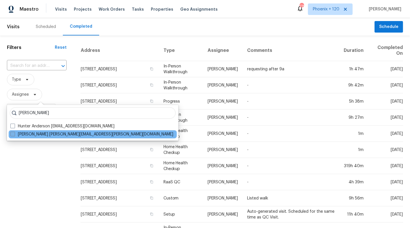
type input "[PERSON_NAME]"
click at [41, 134] on label "[PERSON_NAME] [PERSON_NAME][EMAIL_ADDRESS][PERSON_NAME][DOMAIN_NAME]" at bounding box center [91, 135] width 163 height 6
click at [14, 134] on input "[PERSON_NAME] [PERSON_NAME][EMAIL_ADDRESS][PERSON_NAME][DOMAIN_NAME]" at bounding box center [12, 134] width 4 height 4
checkbox input "true"
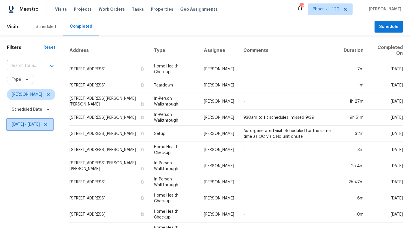
drag, startPoint x: 40, startPoint y: 128, endPoint x: 41, endPoint y: 147, distance: 19.3
click at [41, 147] on div "Filters Reset ​ Type [PERSON_NAME] Scheduled Date [DATE] - [DATE]" at bounding box center [31, 230] width 62 height 389
click at [50, 94] on icon at bounding box center [48, 94] width 5 height 5
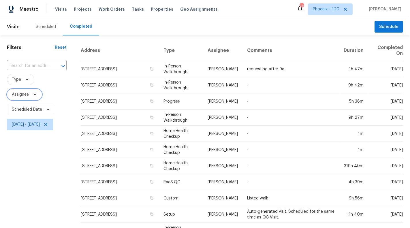
click at [25, 97] on span "Assignee" at bounding box center [20, 95] width 17 height 6
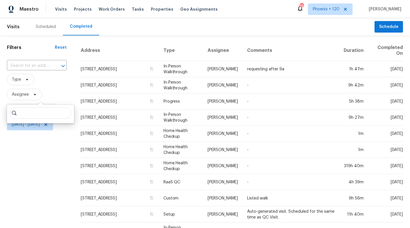
click at [42, 117] on input "search" at bounding box center [40, 113] width 61 height 12
type input "[PERSON_NAME]"
click at [61, 158] on div "Filters Reset ​ Type Assignee Scheduled Date [DATE] - [DATE]" at bounding box center [37, 218] width 74 height 364
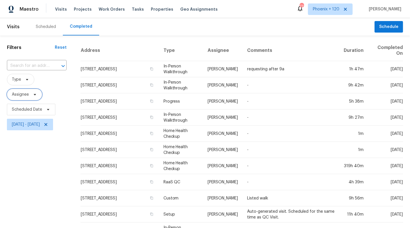
click at [32, 92] on span "Assignee" at bounding box center [24, 95] width 35 height 12
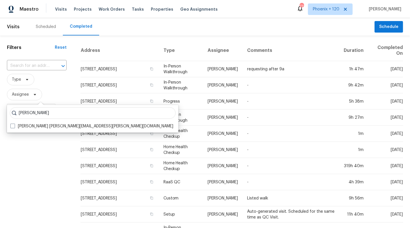
type input "[PERSON_NAME]"
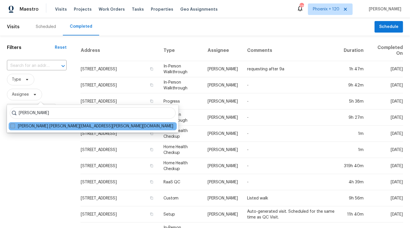
click at [49, 128] on label "[PERSON_NAME] [PERSON_NAME][EMAIL_ADDRESS][PERSON_NAME][DOMAIN_NAME]" at bounding box center [91, 127] width 163 height 6
click at [14, 127] on input "[PERSON_NAME] [PERSON_NAME][EMAIL_ADDRESS][PERSON_NAME][DOMAIN_NAME]" at bounding box center [12, 126] width 4 height 4
checkbox input "true"
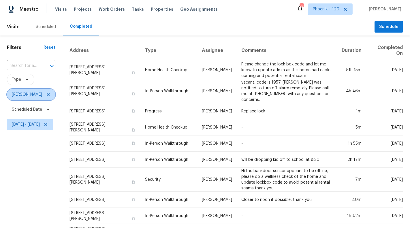
click at [29, 95] on span "[PERSON_NAME]" at bounding box center [27, 95] width 30 height 6
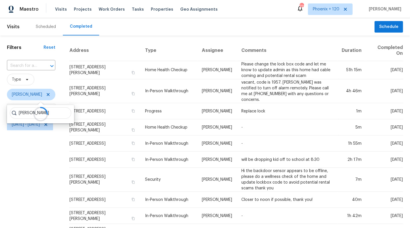
type input "[PERSON_NAME]"
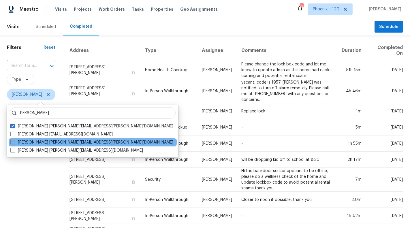
click at [25, 141] on label "[PERSON_NAME] [PERSON_NAME][EMAIL_ADDRESS][PERSON_NAME][DOMAIN_NAME]" at bounding box center [91, 143] width 163 height 6
click at [14, 141] on input "[PERSON_NAME] [PERSON_NAME][EMAIL_ADDRESS][PERSON_NAME][DOMAIN_NAME]" at bounding box center [12, 142] width 4 height 4
checkbox input "true"
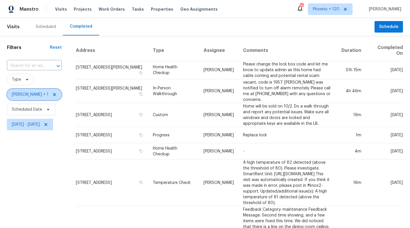
click at [33, 95] on span "[PERSON_NAME] + 1" at bounding box center [30, 95] width 37 height 6
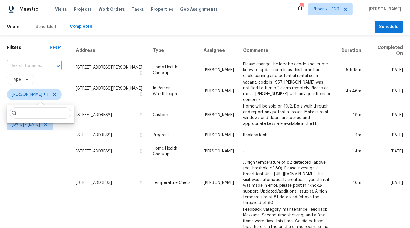
click at [33, 95] on span "[PERSON_NAME] + 1" at bounding box center [30, 95] width 37 height 6
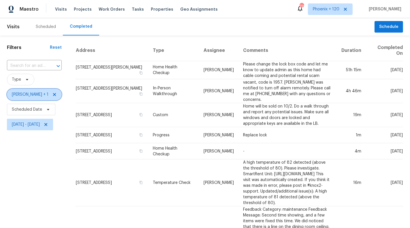
click at [33, 95] on span "[PERSON_NAME] + 1" at bounding box center [30, 95] width 37 height 6
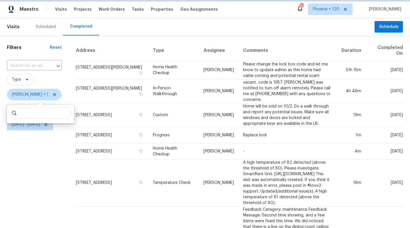
click at [23, 96] on span "[PERSON_NAME] + 1" at bounding box center [30, 95] width 37 height 6
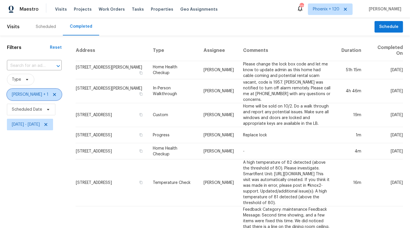
click at [10, 96] on span "[PERSON_NAME] + 1" at bounding box center [34, 95] width 55 height 12
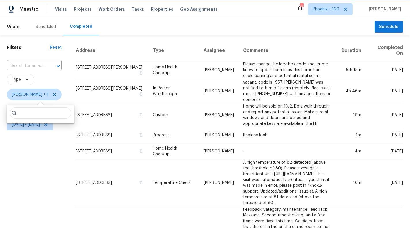
click at [29, 91] on span "[PERSON_NAME] + 1" at bounding box center [34, 95] width 55 height 12
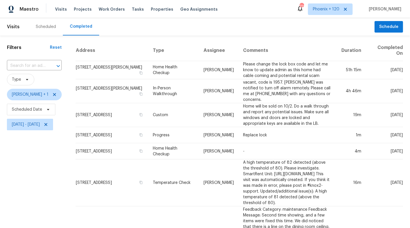
click at [36, 87] on span "Type" at bounding box center [34, 79] width 55 height 15
click at [36, 94] on span "[PERSON_NAME] + 1" at bounding box center [30, 95] width 37 height 6
click at [36, 114] on input "search" at bounding box center [40, 113] width 61 height 12
type input "b"
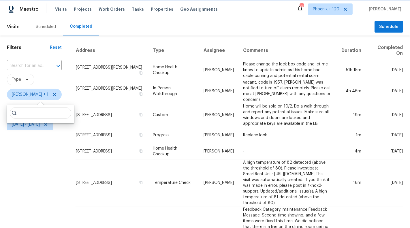
click at [44, 97] on span "[PERSON_NAME] + 1" at bounding box center [30, 95] width 37 height 6
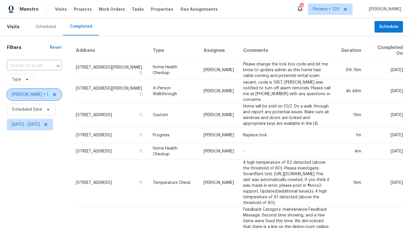
click at [44, 97] on span "[PERSON_NAME] + 1" at bounding box center [30, 95] width 37 height 6
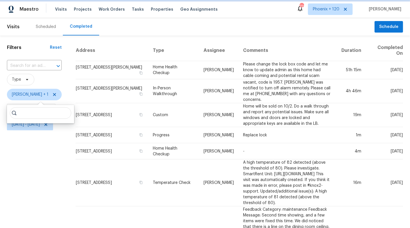
click at [33, 93] on span "[PERSON_NAME] + 1" at bounding box center [30, 95] width 37 height 6
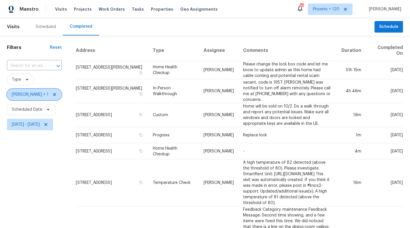
click at [53, 93] on span "[PERSON_NAME] + 1" at bounding box center [34, 95] width 55 height 12
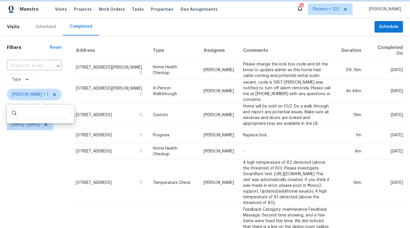
click at [53, 94] on icon at bounding box center [54, 94] width 3 height 3
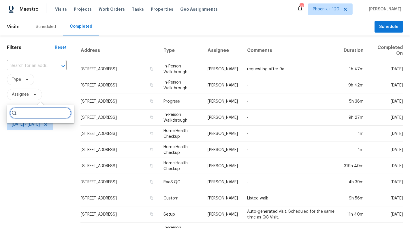
click at [35, 112] on input "search" at bounding box center [40, 113] width 61 height 12
type input "[PERSON_NAME]"
click at [39, 149] on div "Filters Reset ​ Type Assignee Scheduled Date [DATE] - [DATE]" at bounding box center [37, 218] width 74 height 364
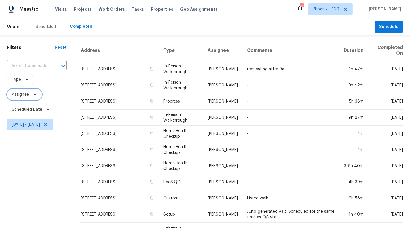
click at [30, 97] on span "Assignee" at bounding box center [24, 95] width 35 height 12
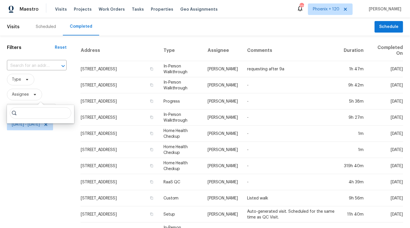
click at [34, 115] on input "search" at bounding box center [40, 113] width 61 height 12
type input "[PERSON_NAME]"
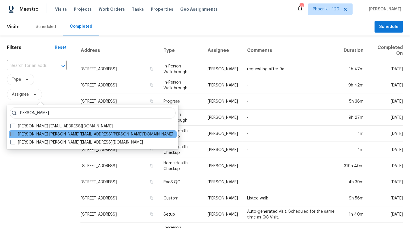
click at [45, 137] on label "[PERSON_NAME] [PERSON_NAME][EMAIL_ADDRESS][PERSON_NAME][DOMAIN_NAME]" at bounding box center [91, 135] width 163 height 6
click at [14, 135] on input "[PERSON_NAME] [PERSON_NAME][EMAIL_ADDRESS][PERSON_NAME][DOMAIN_NAME]" at bounding box center [12, 134] width 4 height 4
checkbox input "true"
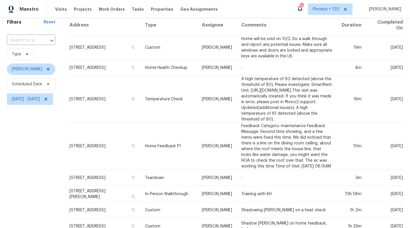
scroll to position [17, 0]
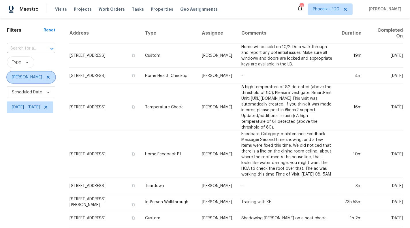
click at [46, 77] on icon at bounding box center [48, 77] width 5 height 5
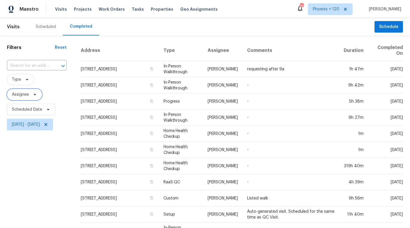
click at [23, 95] on span "Assignee" at bounding box center [20, 95] width 17 height 6
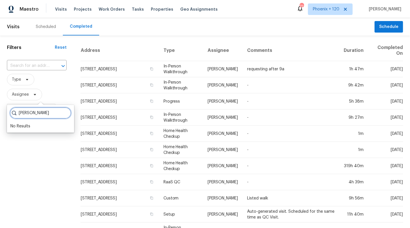
click at [26, 113] on input "[PERSON_NAME]" at bounding box center [40, 113] width 61 height 12
type input "[PERSON_NAME]"
